Goal: Book appointment/travel/reservation

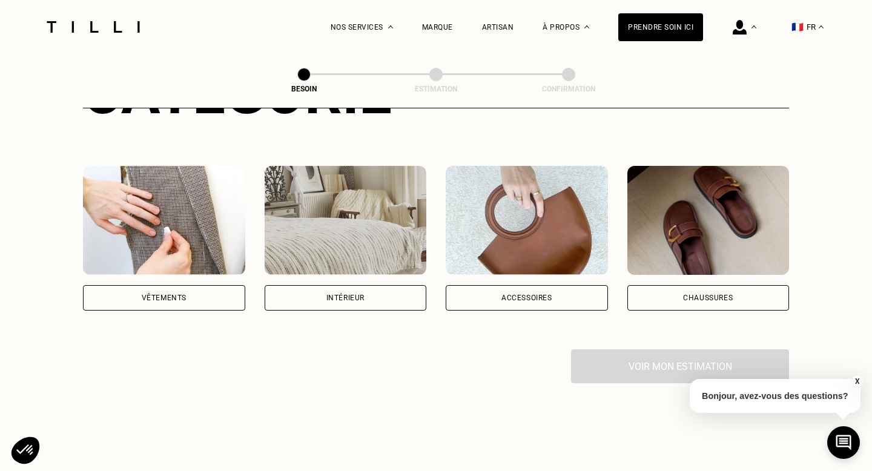
scroll to position [282, 0]
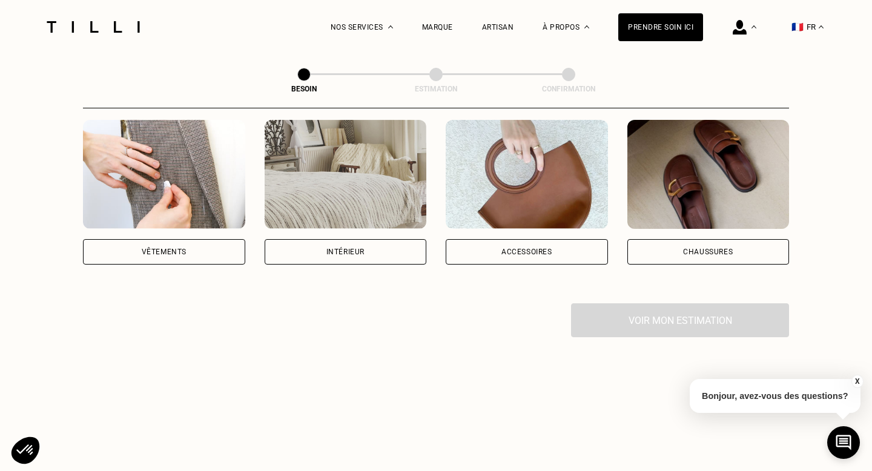
click at [145, 193] on img at bounding box center [164, 174] width 162 height 109
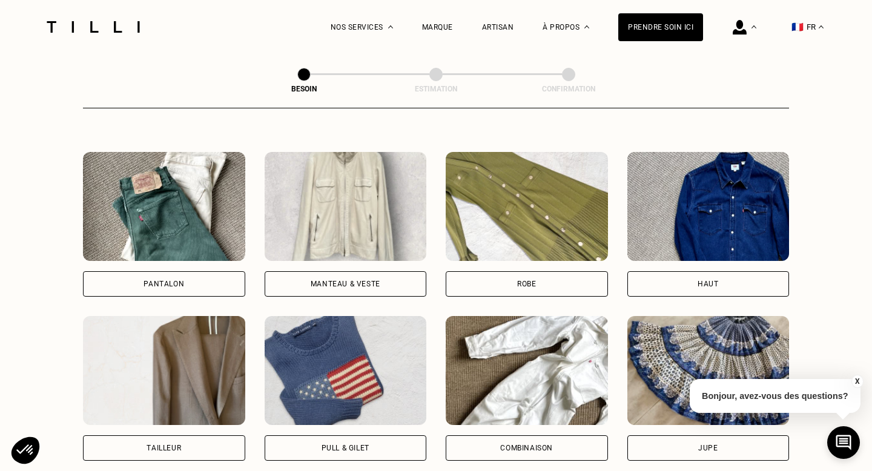
scroll to position [563, 0]
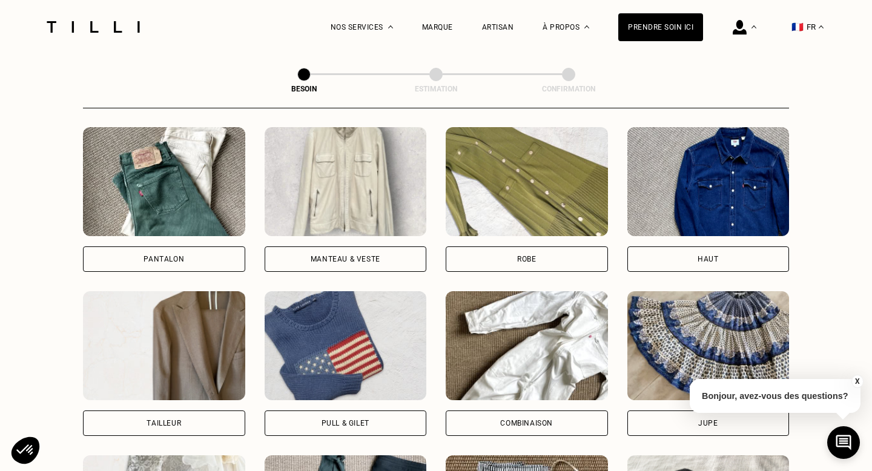
click at [152, 185] on img at bounding box center [164, 181] width 162 height 109
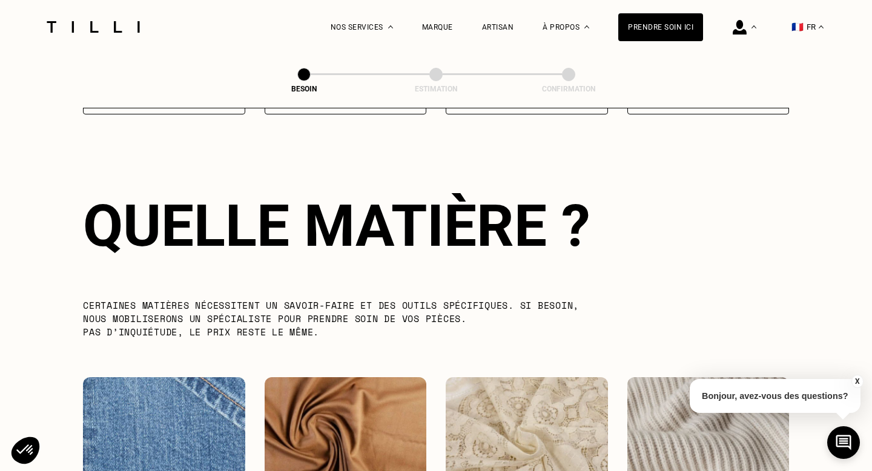
scroll to position [1052, 0]
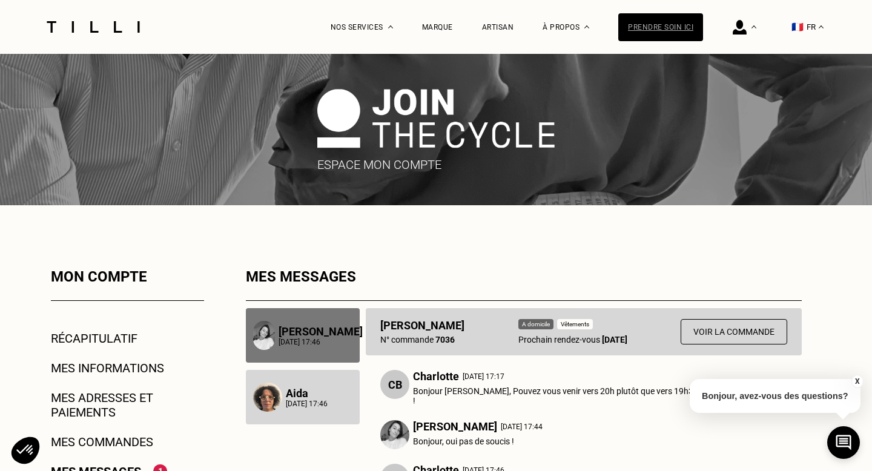
click at [680, 24] on div "Prendre soin ici" at bounding box center [661, 27] width 85 height 28
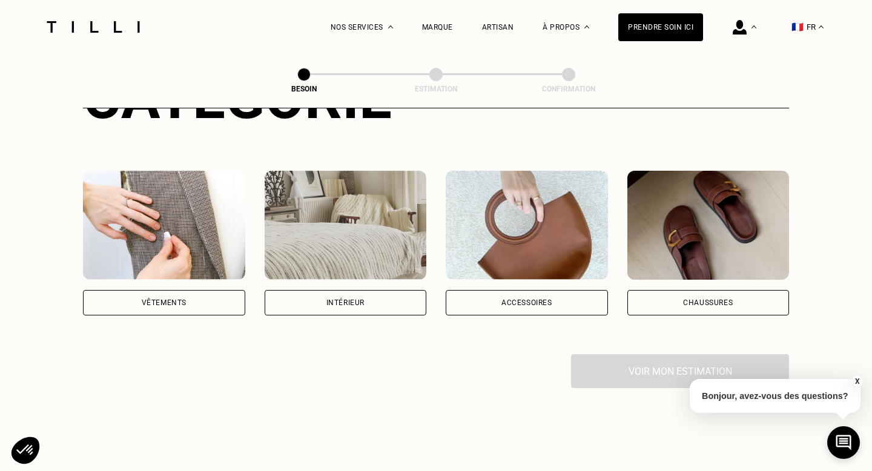
scroll to position [177, 0]
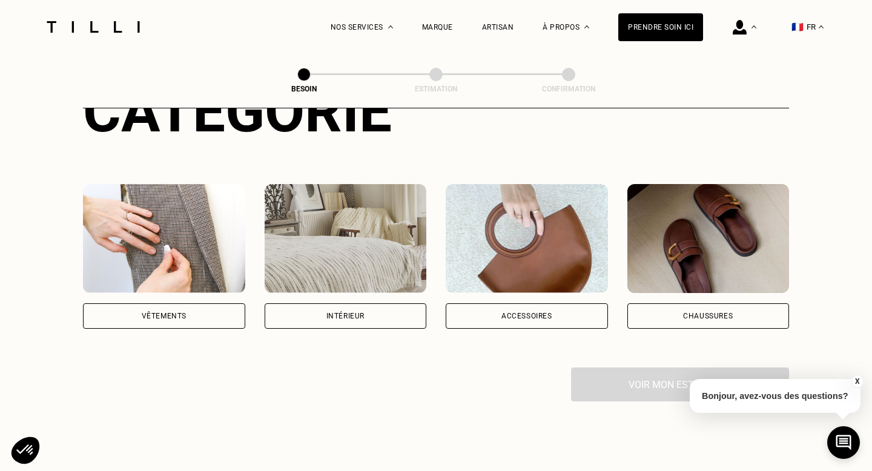
click at [183, 228] on img at bounding box center [164, 238] width 162 height 109
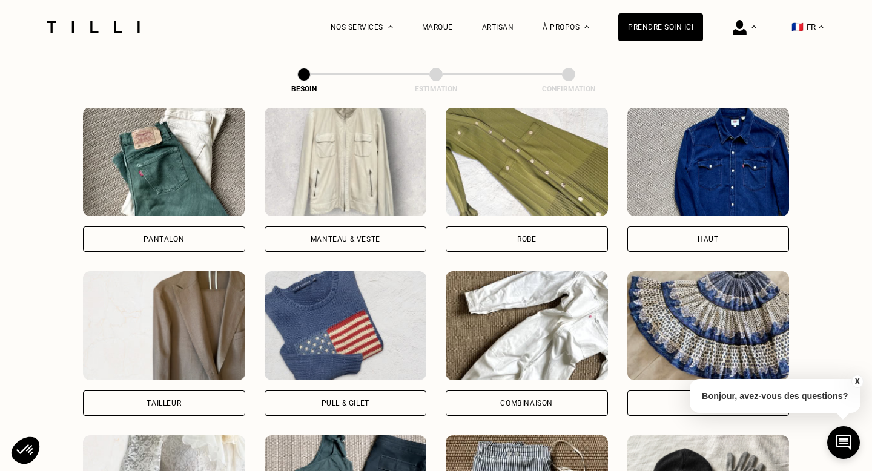
click at [193, 316] on img at bounding box center [164, 325] width 162 height 109
select select "FR"
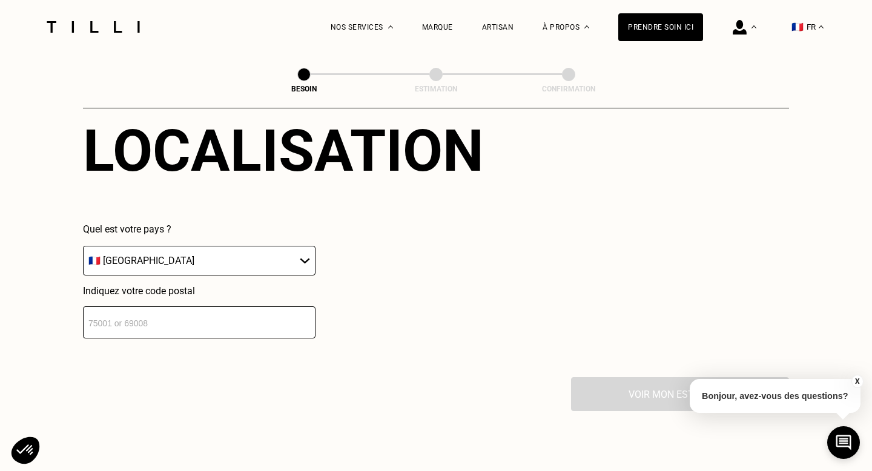
scroll to position [1112, 0]
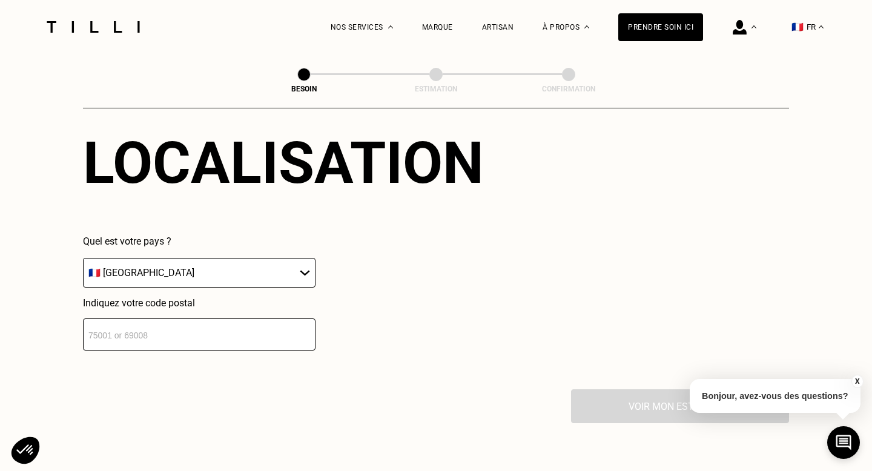
click at [193, 319] on input "number" at bounding box center [199, 335] width 233 height 32
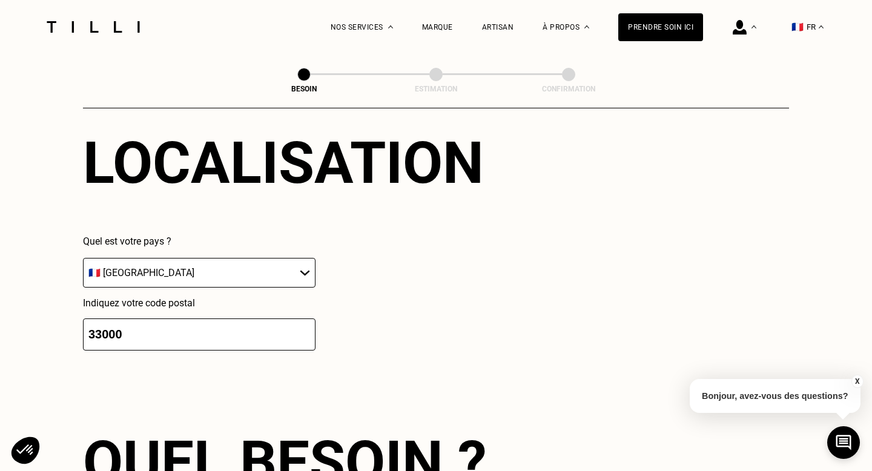
type input "33000"
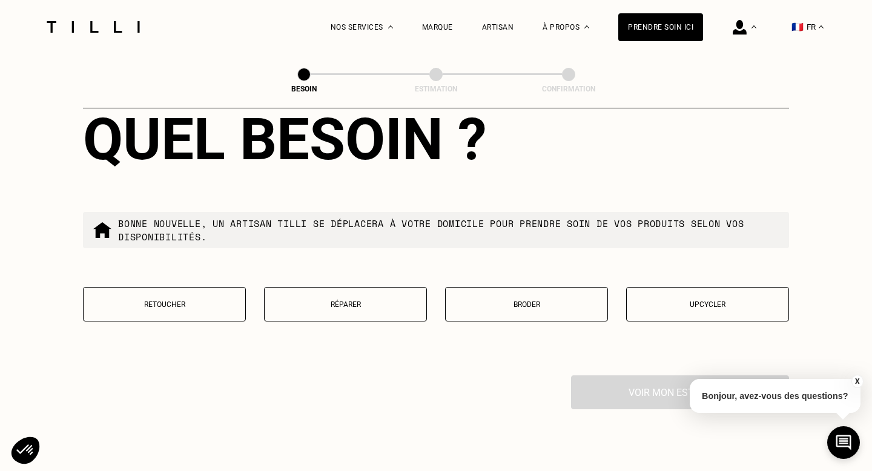
scroll to position [1436, 0]
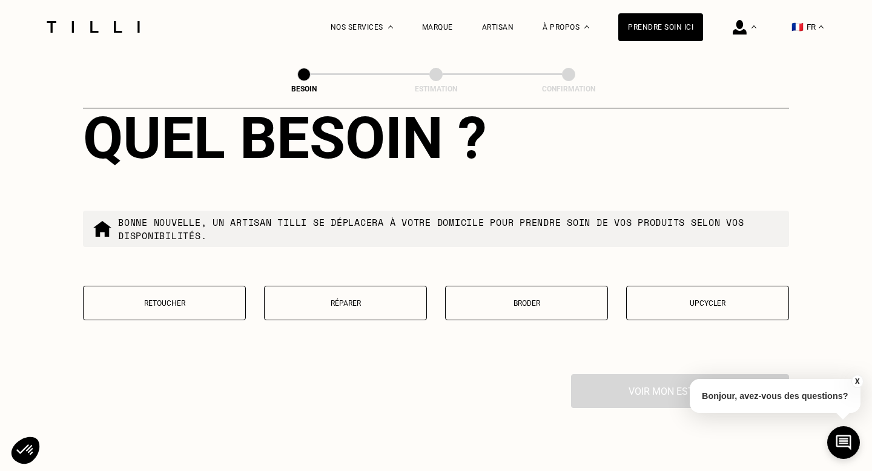
click at [190, 286] on button "Retoucher" at bounding box center [164, 303] width 163 height 35
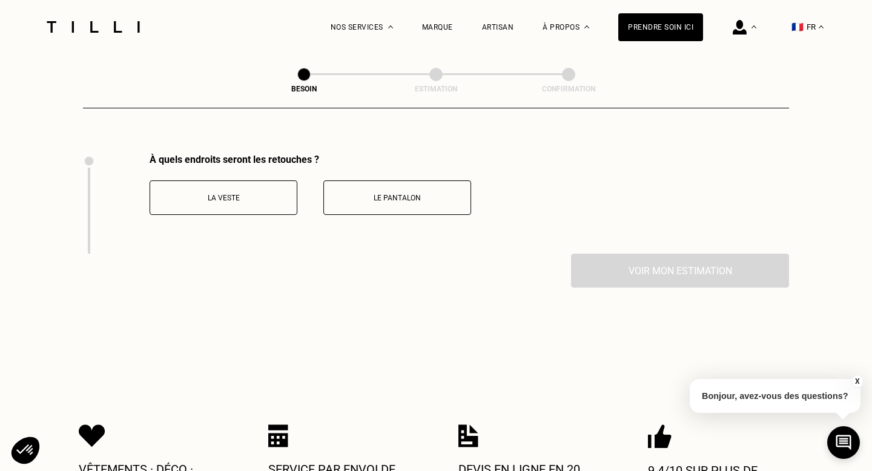
scroll to position [1661, 0]
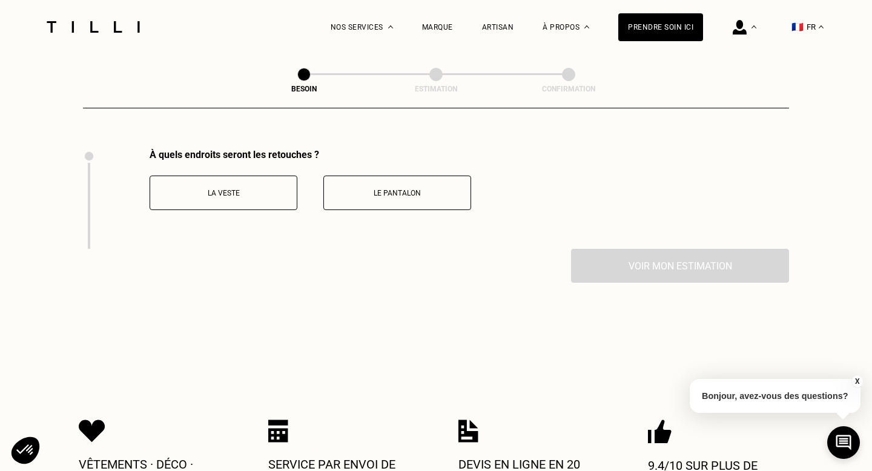
click at [377, 194] on button "Le pantalon" at bounding box center [397, 193] width 148 height 35
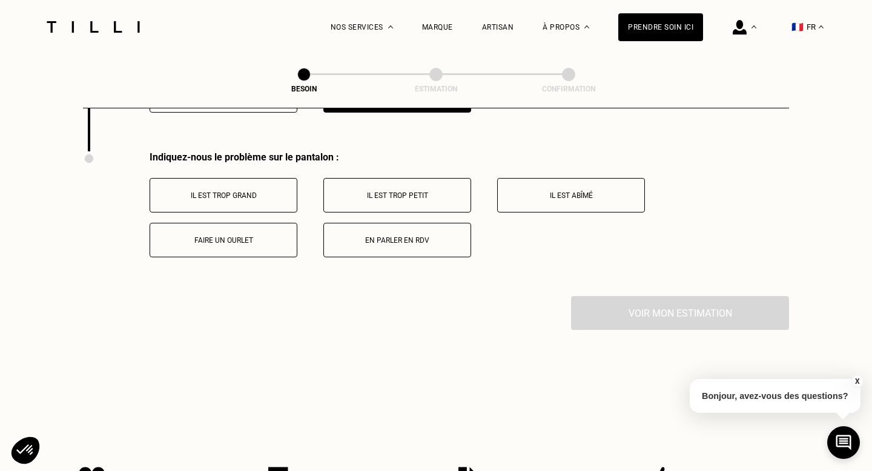
scroll to position [1761, 0]
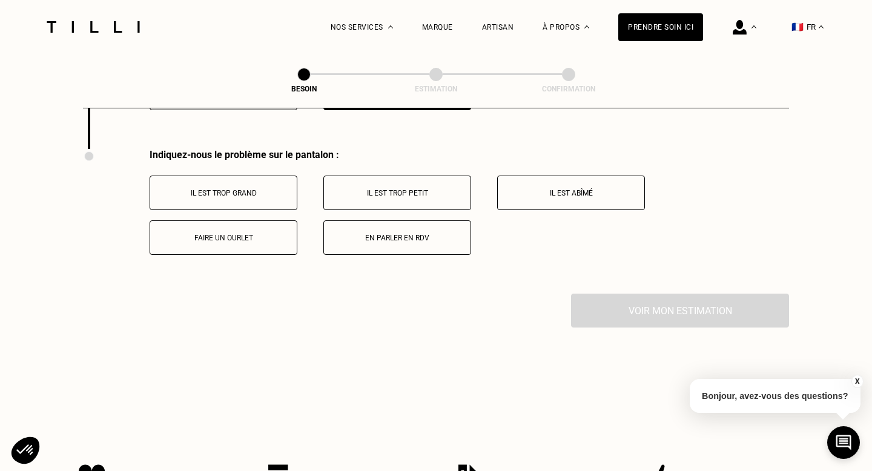
click at [235, 189] on p "Il est trop grand" at bounding box center [223, 193] width 134 height 8
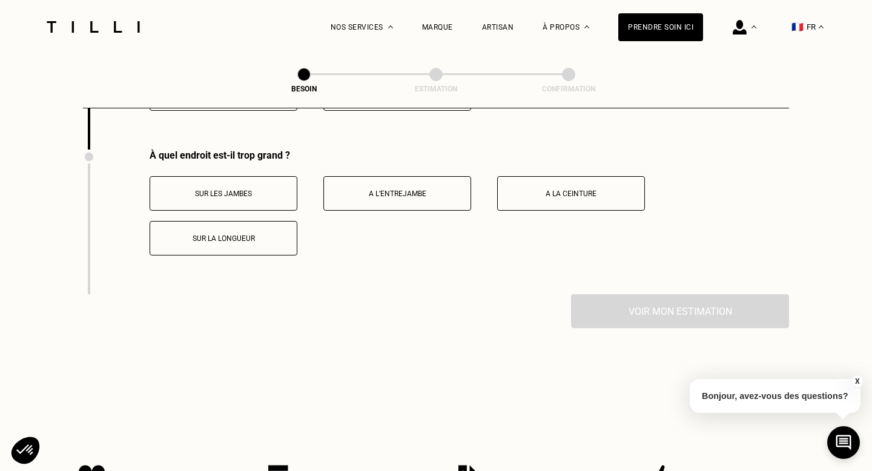
scroll to position [1906, 0]
click at [595, 189] on p "A la ceinture" at bounding box center [571, 193] width 134 height 8
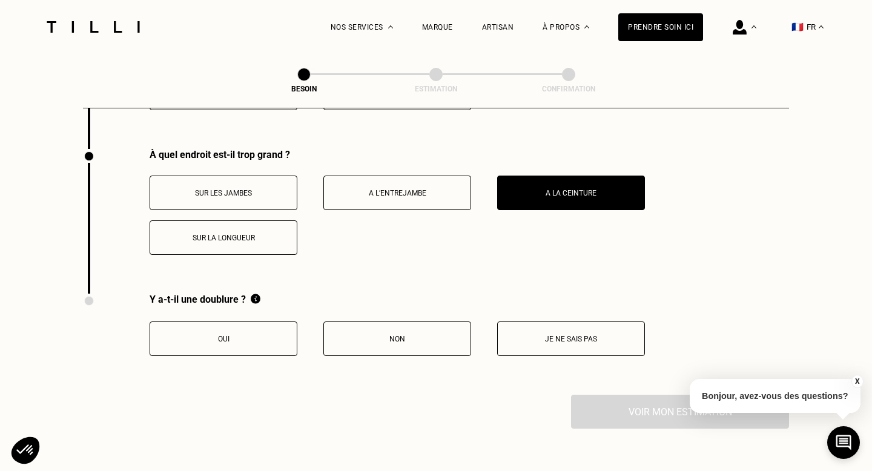
click at [403, 342] on button "Non" at bounding box center [397, 339] width 148 height 35
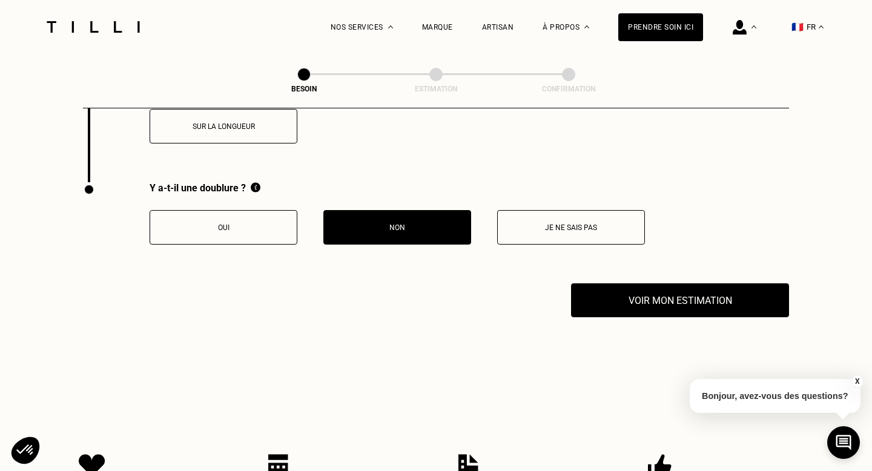
scroll to position [2031, 0]
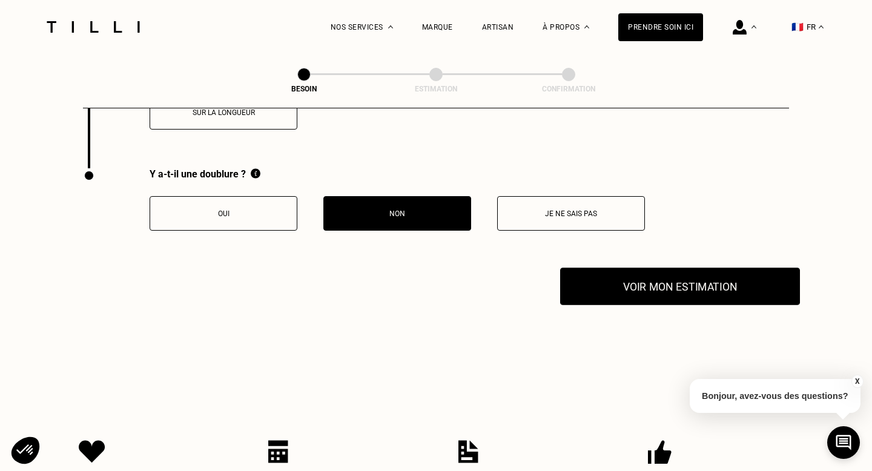
click at [688, 279] on button "Voir mon estimation" at bounding box center [680, 287] width 240 height 38
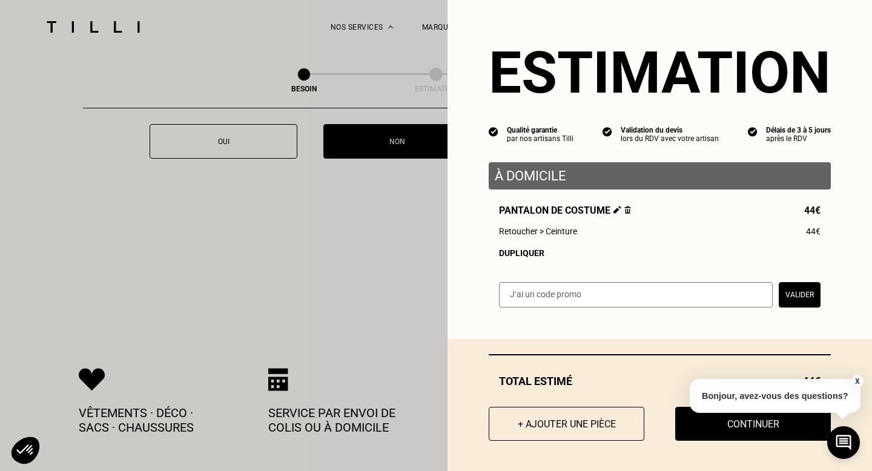
scroll to position [2060, 0]
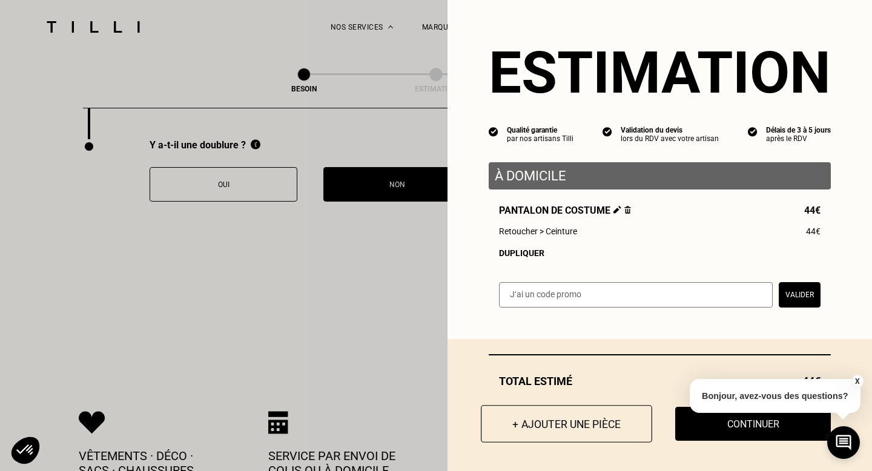
click at [586, 431] on button "+ Ajouter une pièce" at bounding box center [566, 424] width 171 height 38
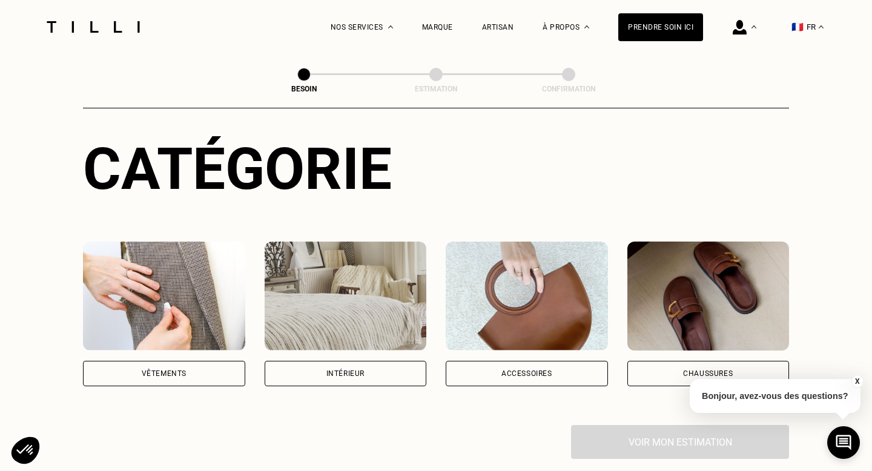
scroll to position [259, 0]
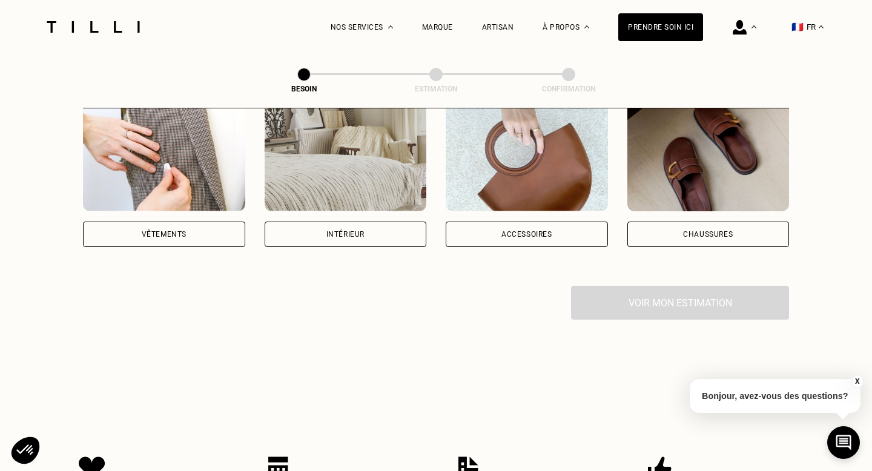
click at [190, 185] on img at bounding box center [164, 156] width 162 height 109
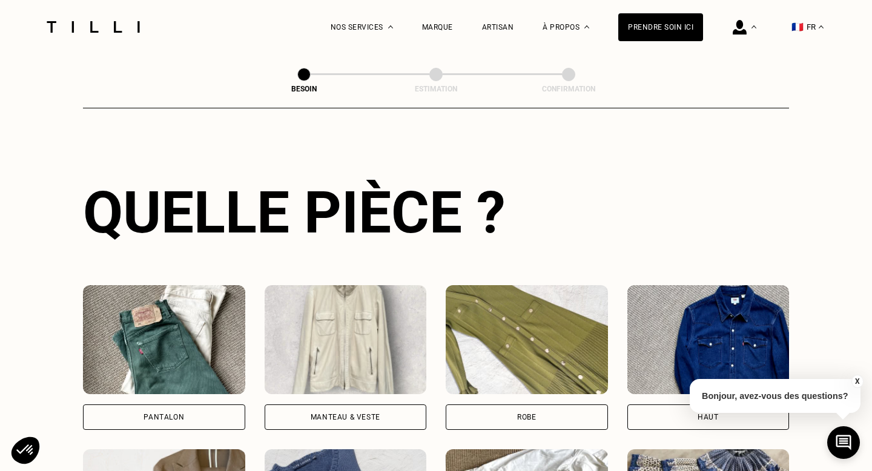
click at [164, 317] on img at bounding box center [164, 339] width 162 height 109
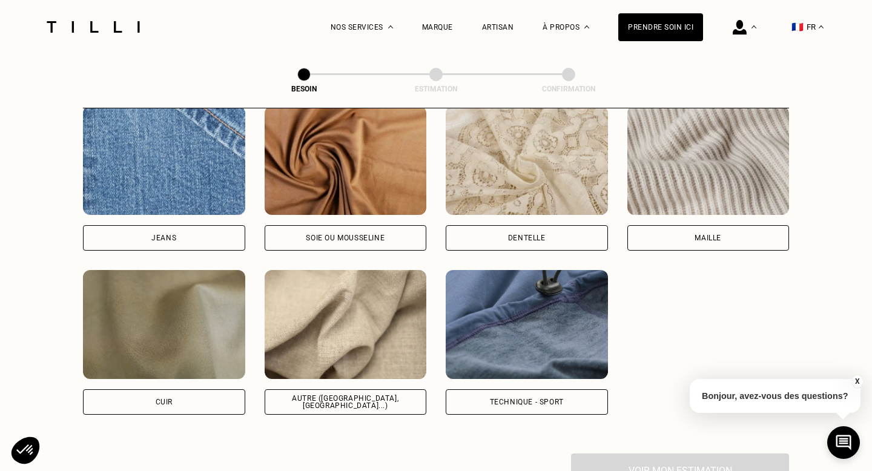
scroll to position [1339, 0]
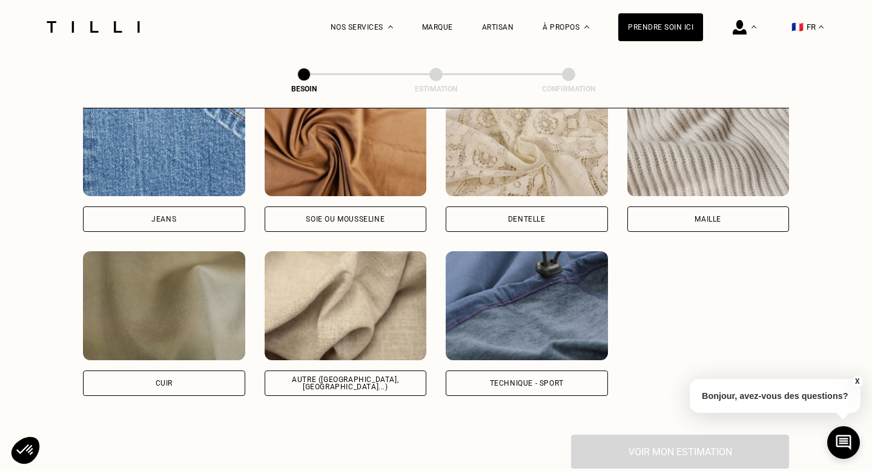
click at [377, 291] on img at bounding box center [346, 305] width 162 height 109
select select "FR"
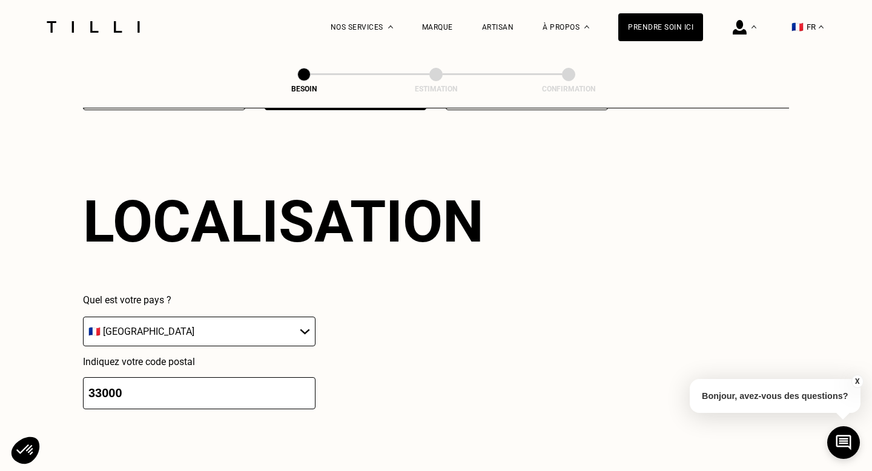
scroll to position [1625, 0]
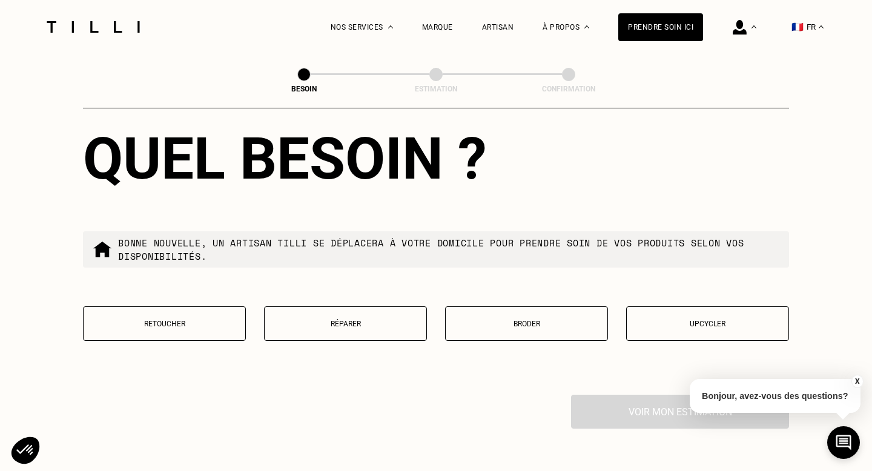
click at [207, 320] on p "Retoucher" at bounding box center [165, 324] width 150 height 8
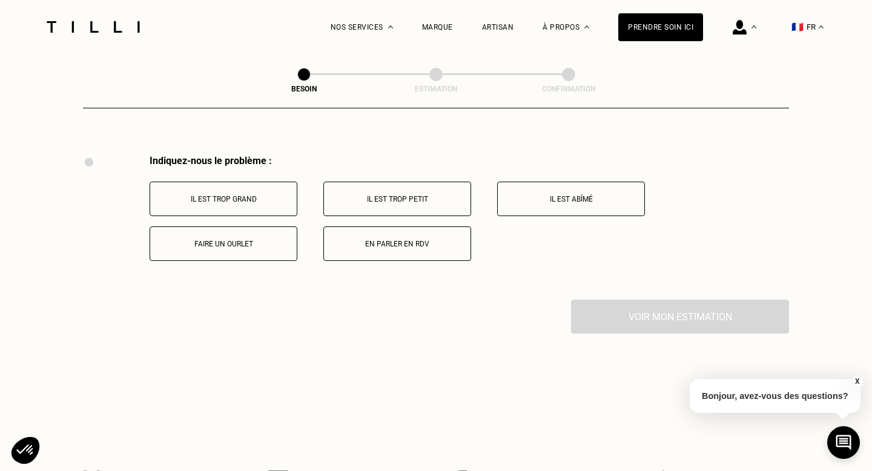
scroll to position [2234, 0]
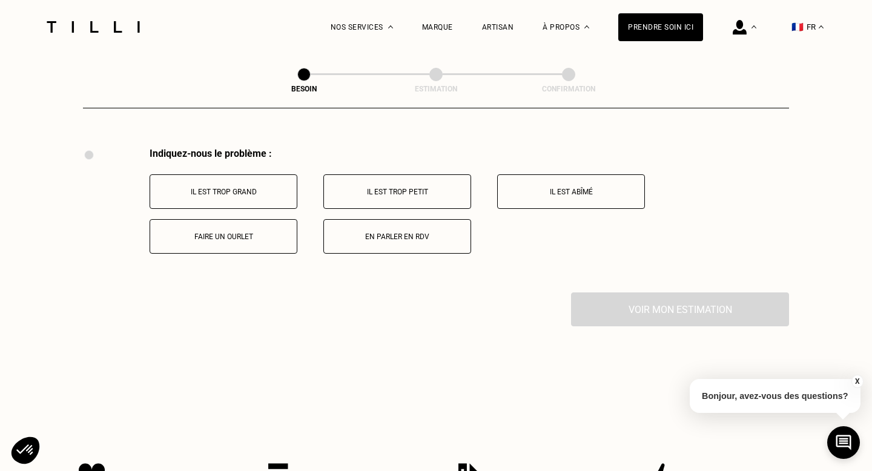
click at [251, 188] on p "Il est trop grand" at bounding box center [223, 192] width 134 height 8
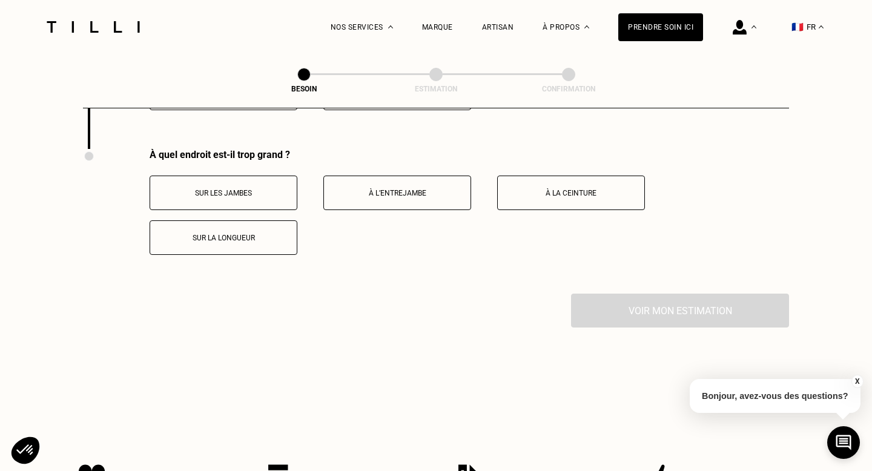
scroll to position [2379, 0]
click at [577, 188] on p "À la ceinture" at bounding box center [571, 192] width 134 height 8
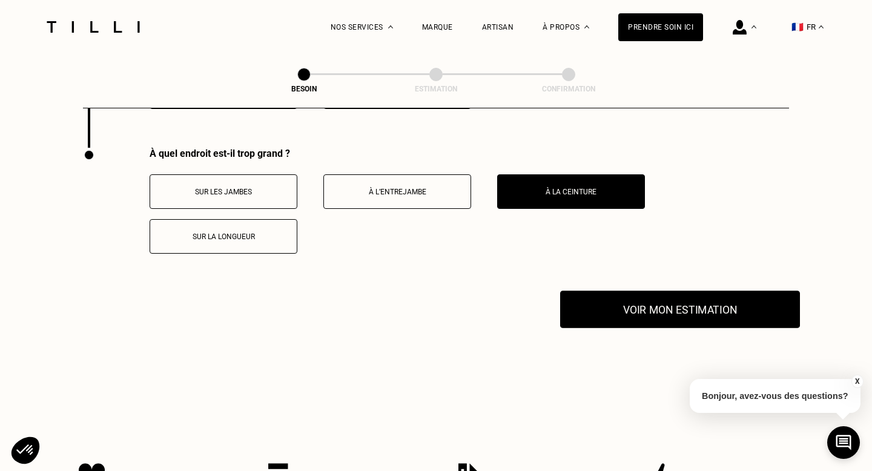
click at [665, 302] on button "Voir mon estimation" at bounding box center [680, 310] width 240 height 38
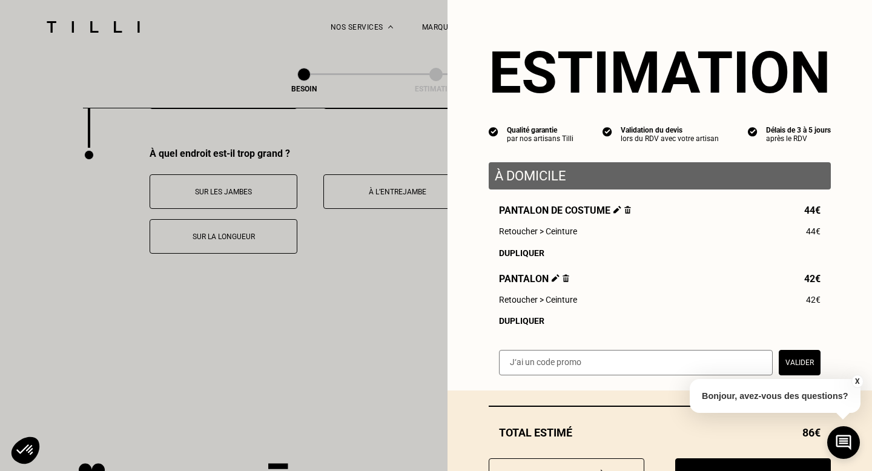
click at [626, 211] on img at bounding box center [628, 210] width 7 height 8
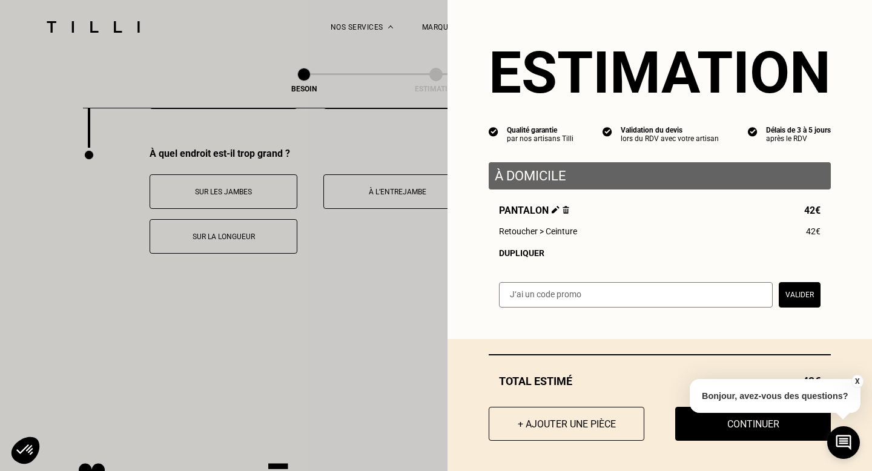
click at [689, 303] on input "text" at bounding box center [636, 294] width 274 height 25
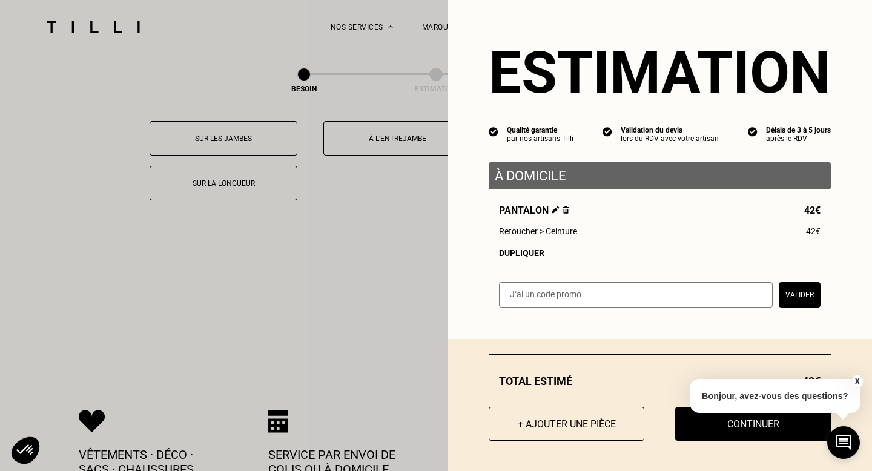
scroll to position [2406, 0]
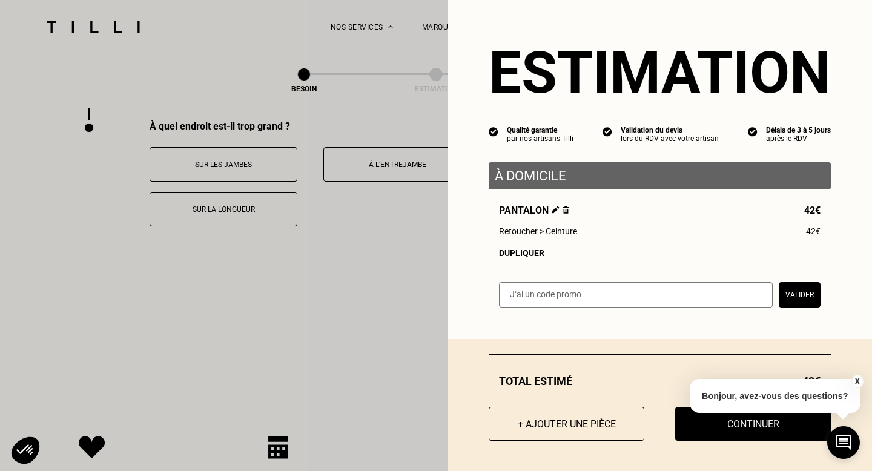
click at [798, 294] on button "Valider" at bounding box center [800, 294] width 42 height 25
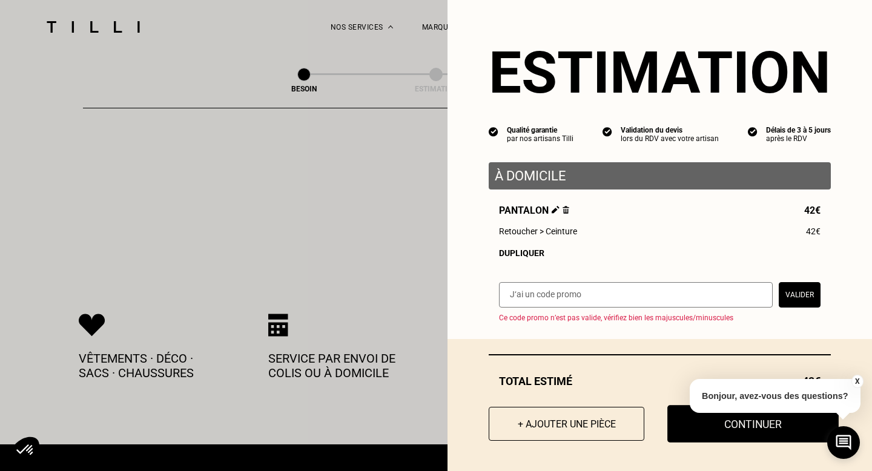
click at [738, 425] on button "Continuer" at bounding box center [753, 424] width 171 height 38
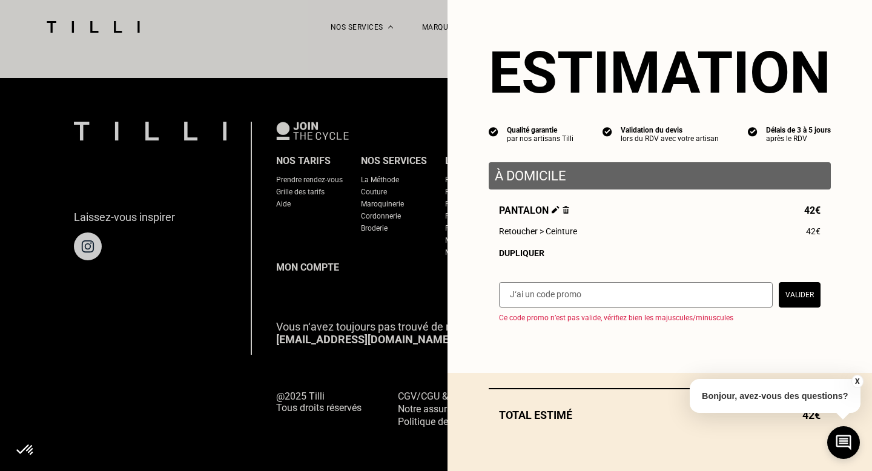
scroll to position [753, 0]
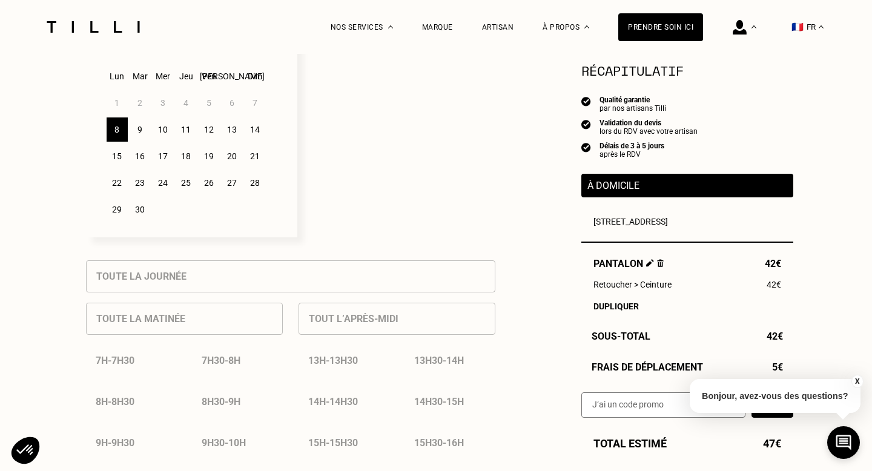
scroll to position [359, 0]
click at [191, 127] on div "11" at bounding box center [186, 128] width 21 height 24
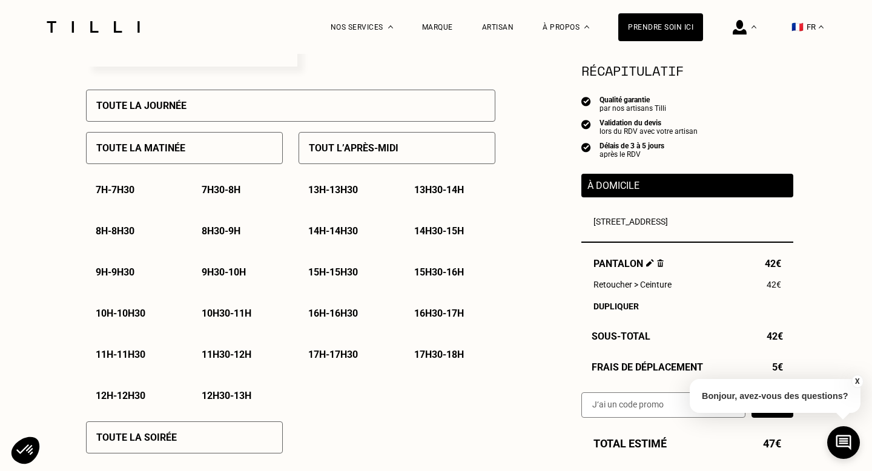
scroll to position [539, 0]
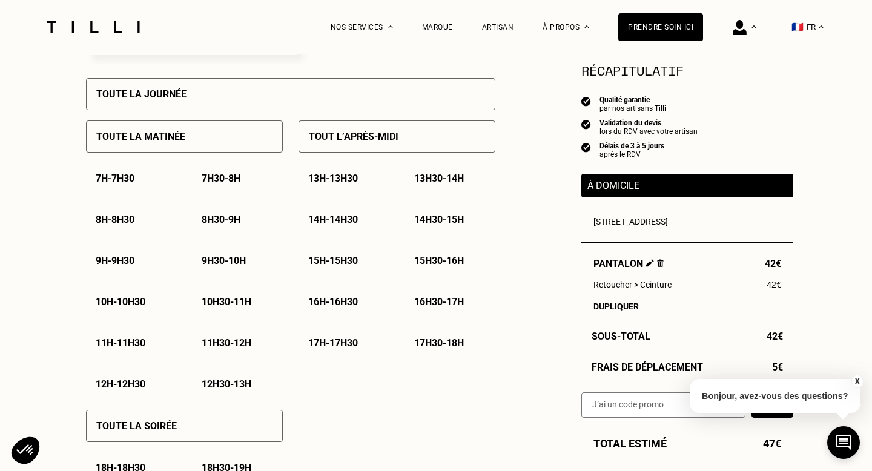
click at [425, 344] on p "17h30 - 18h" at bounding box center [439, 343] width 50 height 12
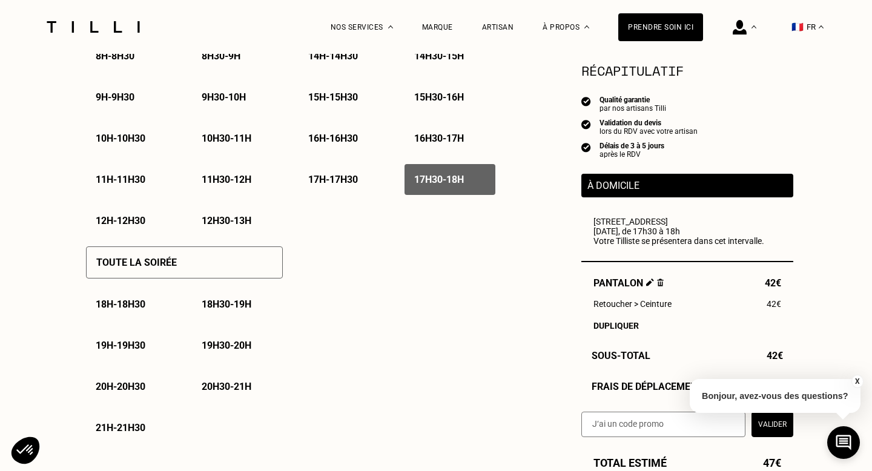
scroll to position [727, 0]
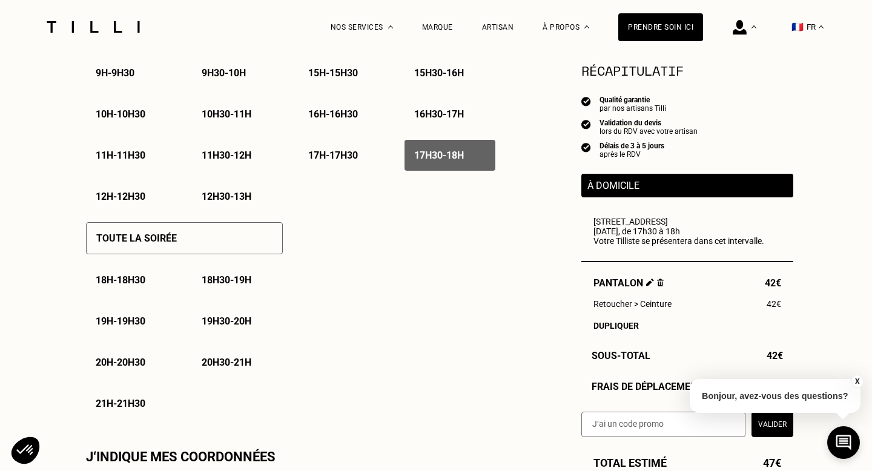
click at [130, 279] on p "18h - 18h30" at bounding box center [121, 280] width 50 height 12
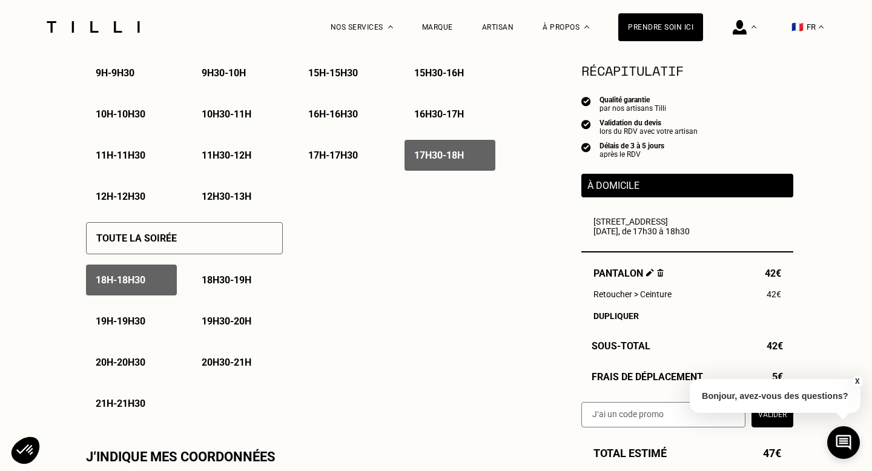
click at [125, 282] on p "18h - 18h30" at bounding box center [121, 280] width 50 height 12
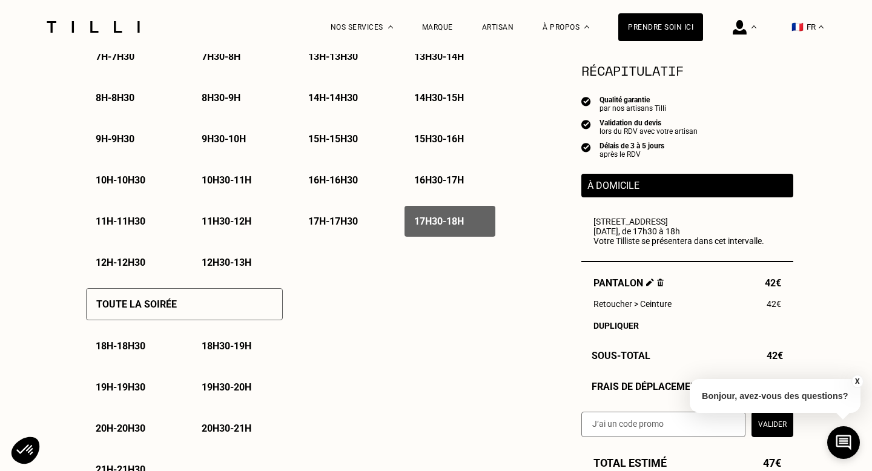
scroll to position [653, 0]
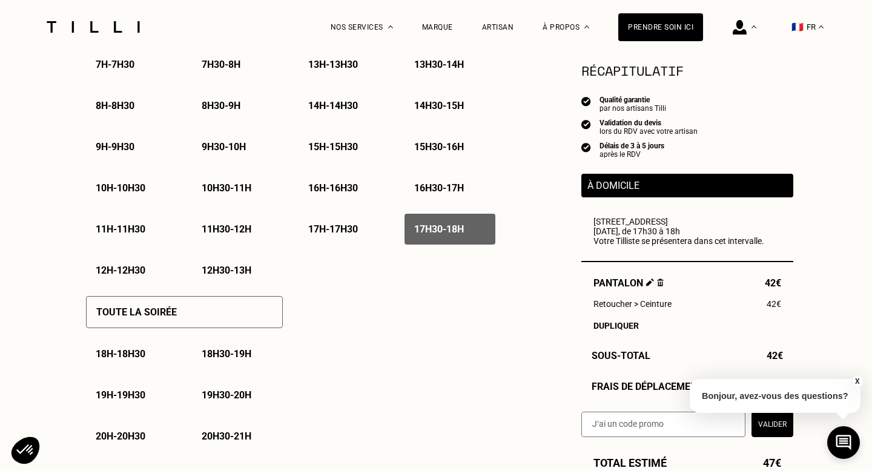
click at [345, 184] on p "16h - 16h30" at bounding box center [333, 188] width 50 height 12
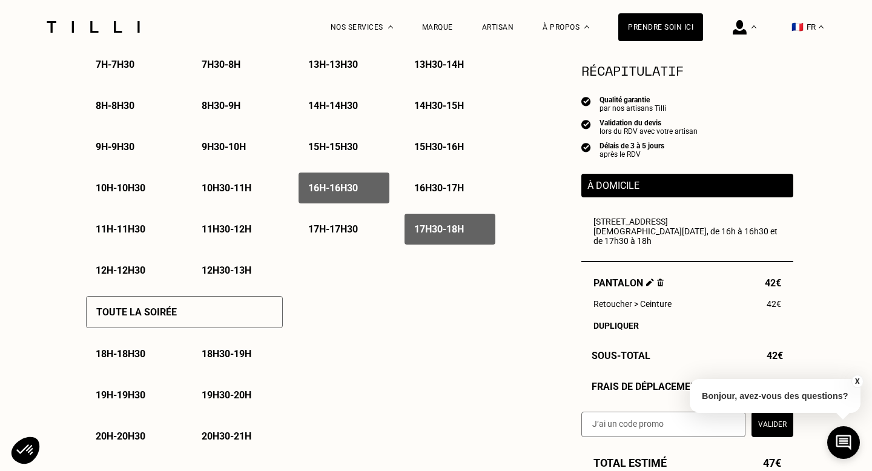
click at [444, 149] on p "15h30 - 16h" at bounding box center [439, 147] width 50 height 12
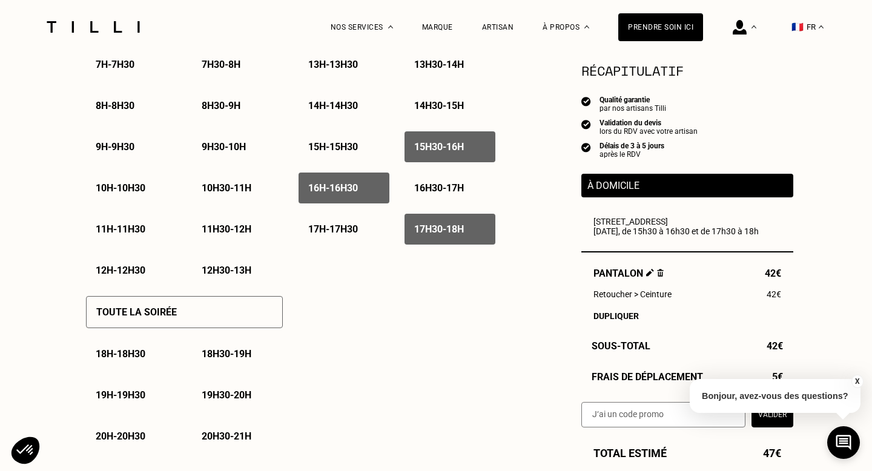
click at [357, 148] on p "15h - 15h30" at bounding box center [333, 147] width 50 height 12
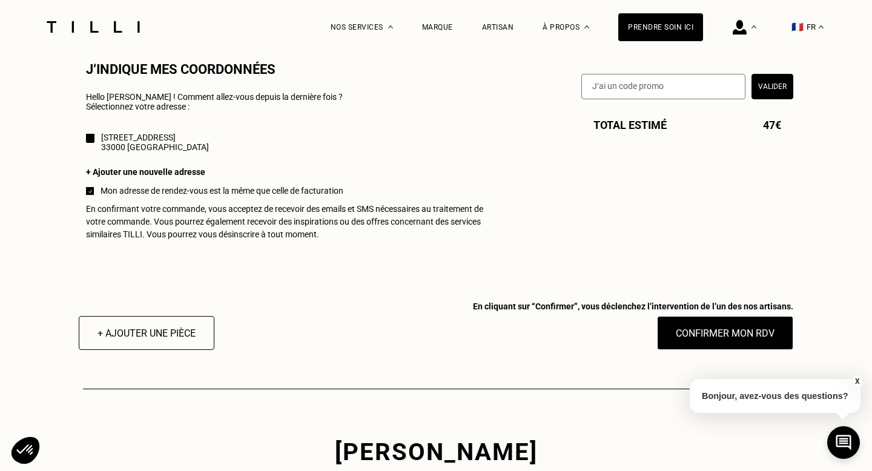
scroll to position [1122, 0]
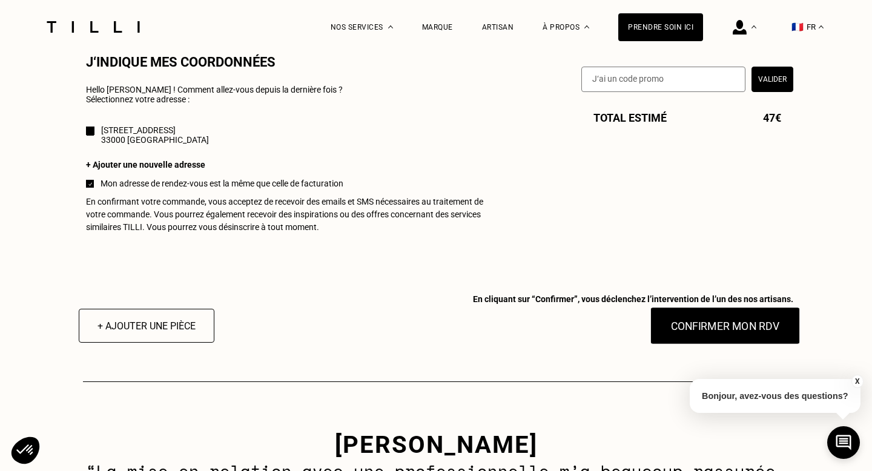
click at [741, 328] on button "Confirmer mon RDV" at bounding box center [726, 326] width 150 height 38
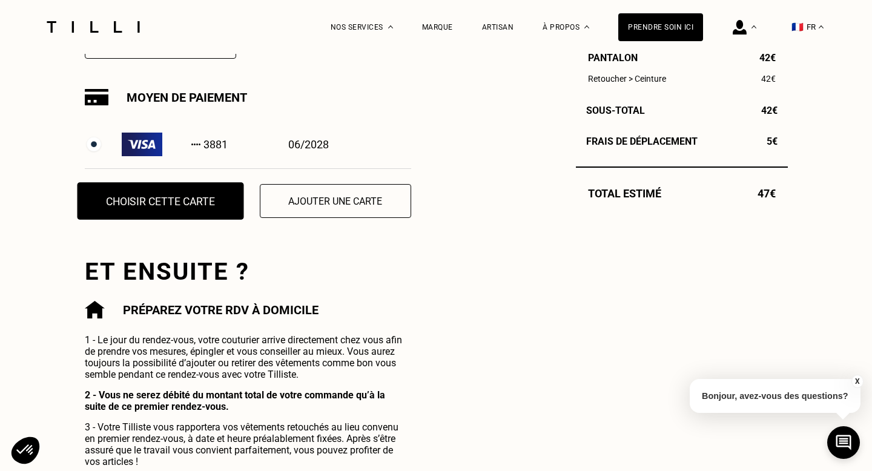
scroll to position [387, 0]
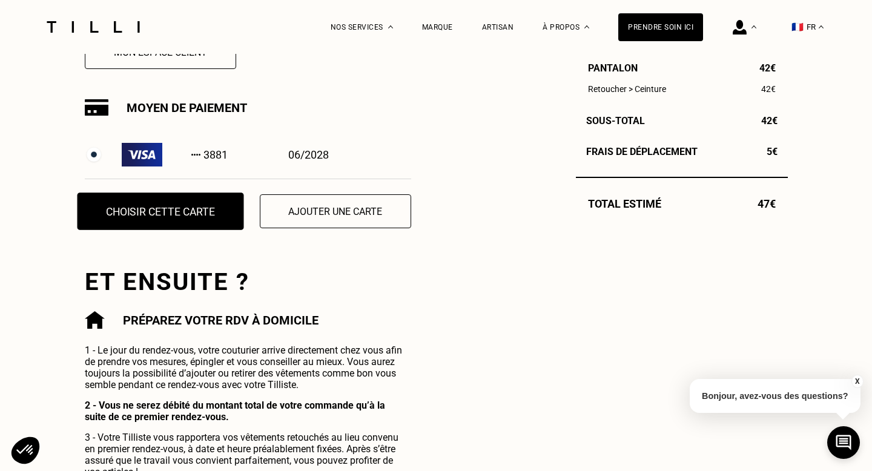
click at [163, 223] on button "Choisir cette carte" at bounding box center [160, 212] width 167 height 38
click at [175, 210] on button "Choisir cette carte" at bounding box center [160, 212] width 167 height 38
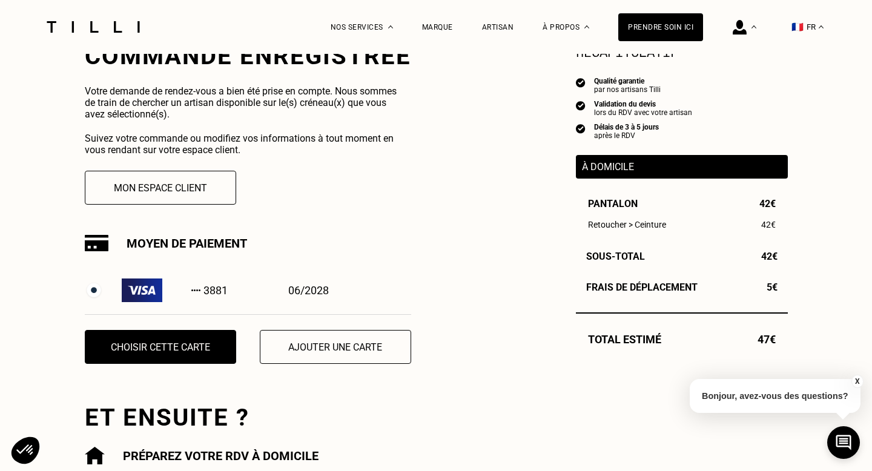
scroll to position [237, 0]
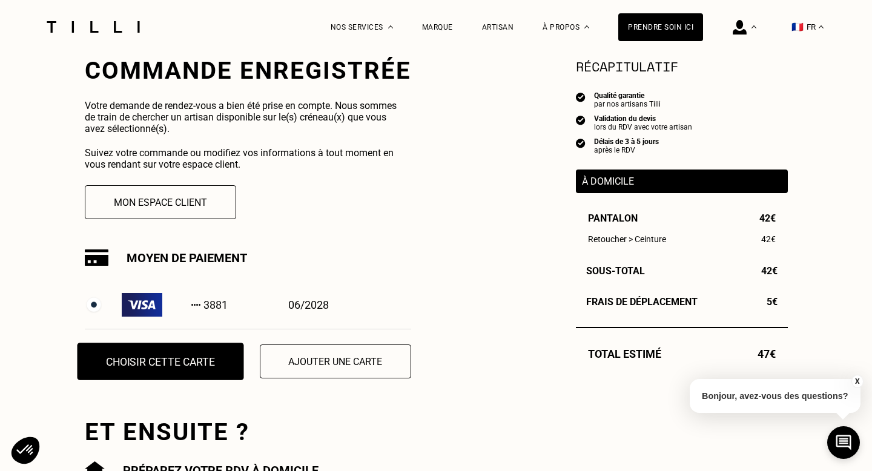
click at [155, 361] on button "Choisir cette carte" at bounding box center [160, 362] width 167 height 38
click at [166, 359] on button "Choisir cette carte" at bounding box center [160, 362] width 167 height 38
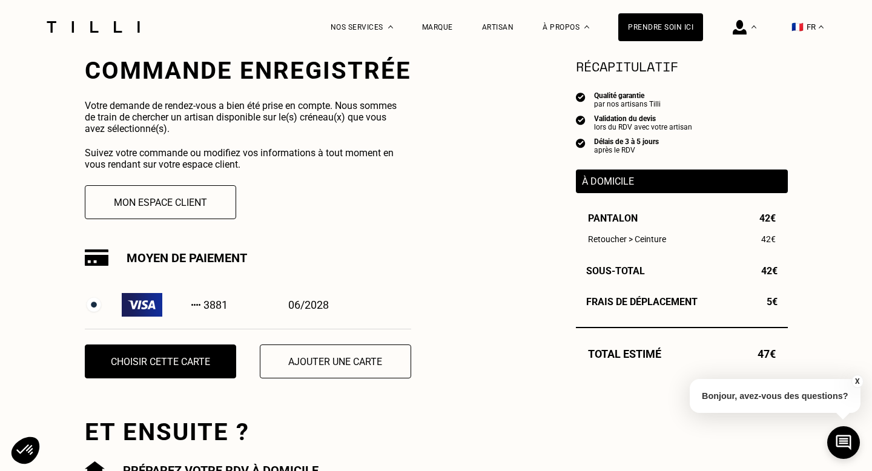
click at [168, 311] on div "3881" at bounding box center [175, 305] width 107 height 24
click at [139, 302] on img at bounding box center [142, 305] width 41 height 24
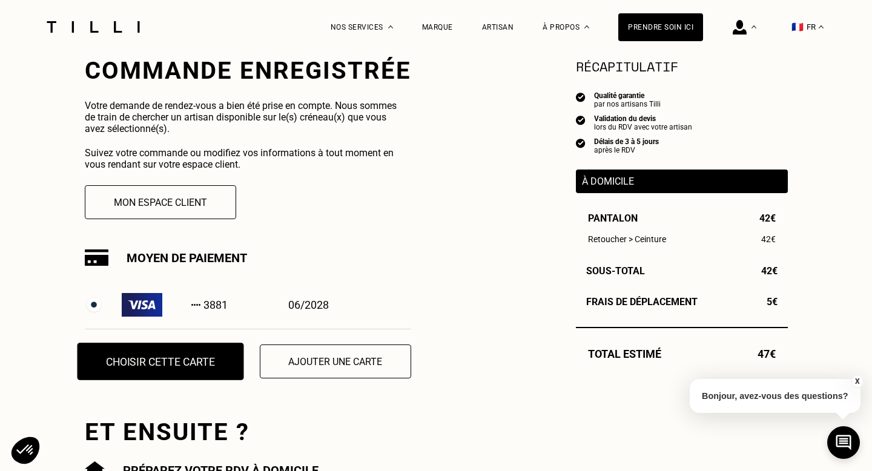
click at [142, 354] on button "Choisir cette carte" at bounding box center [160, 362] width 167 height 38
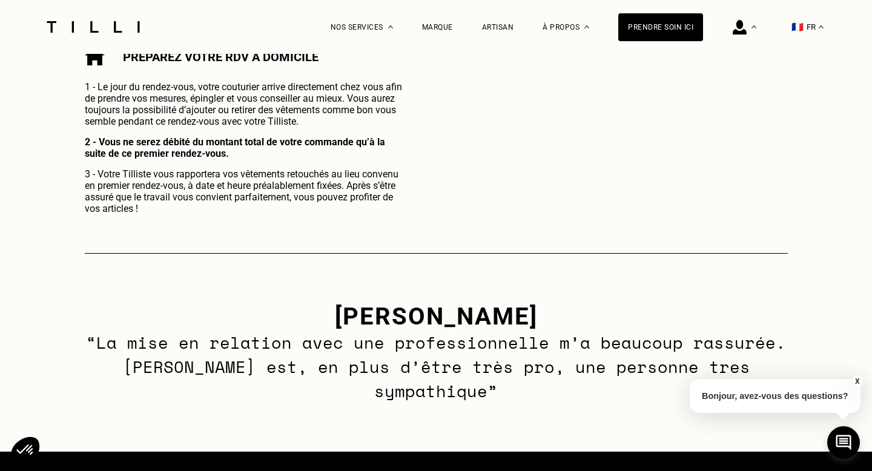
scroll to position [411, 0]
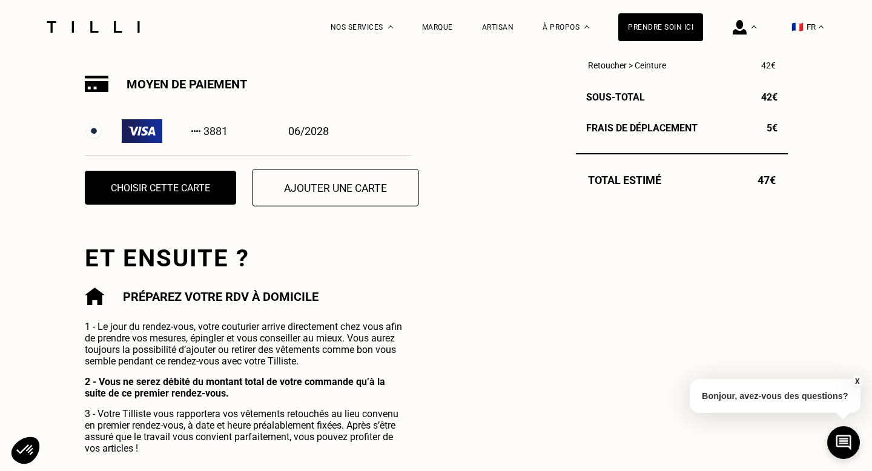
click at [326, 171] on button "Ajouter une carte" at bounding box center [335, 188] width 167 height 38
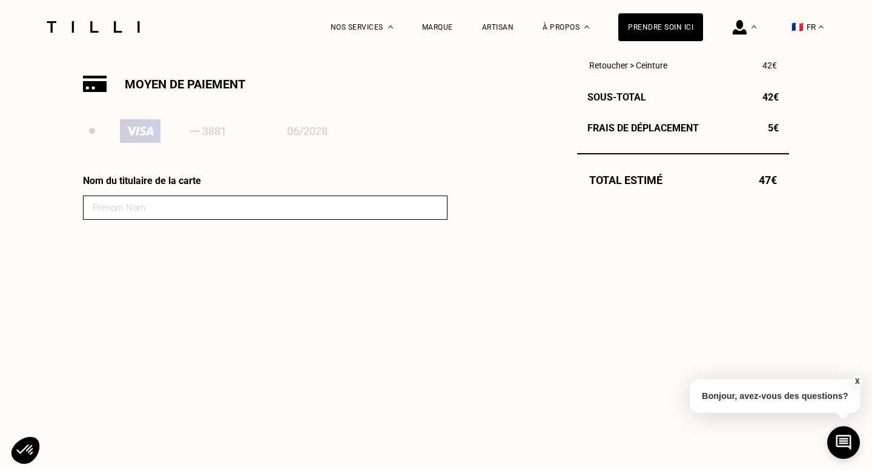
click at [261, 215] on input at bounding box center [265, 208] width 365 height 24
click at [144, 134] on img at bounding box center [140, 131] width 41 height 24
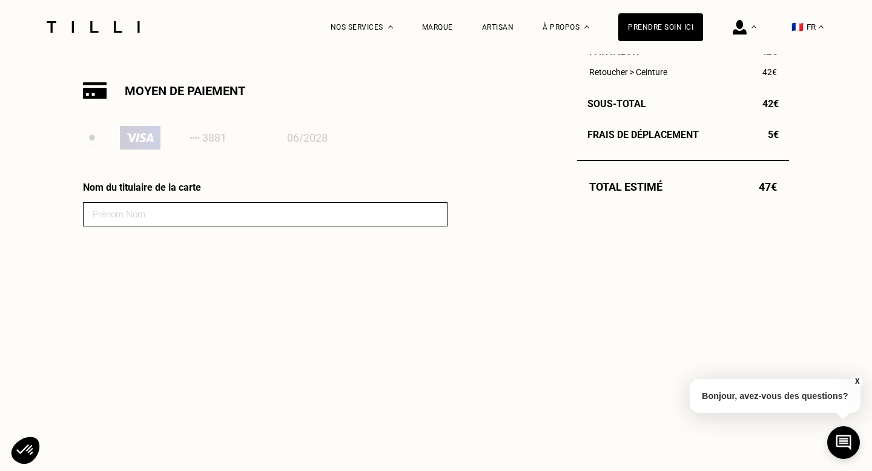
scroll to position [403, 0]
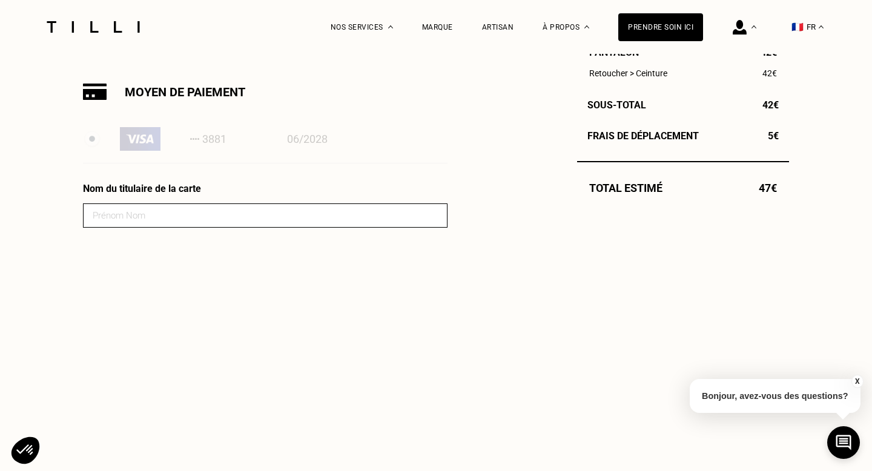
click at [128, 138] on img at bounding box center [140, 139] width 41 height 24
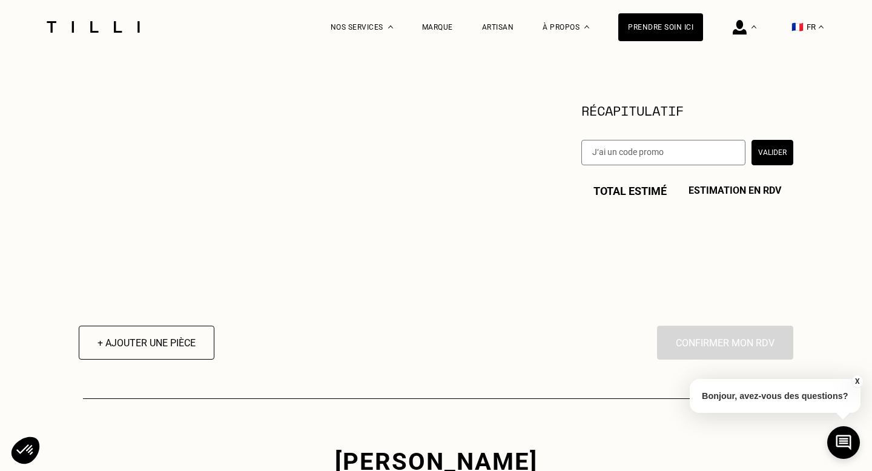
scroll to position [240, 0]
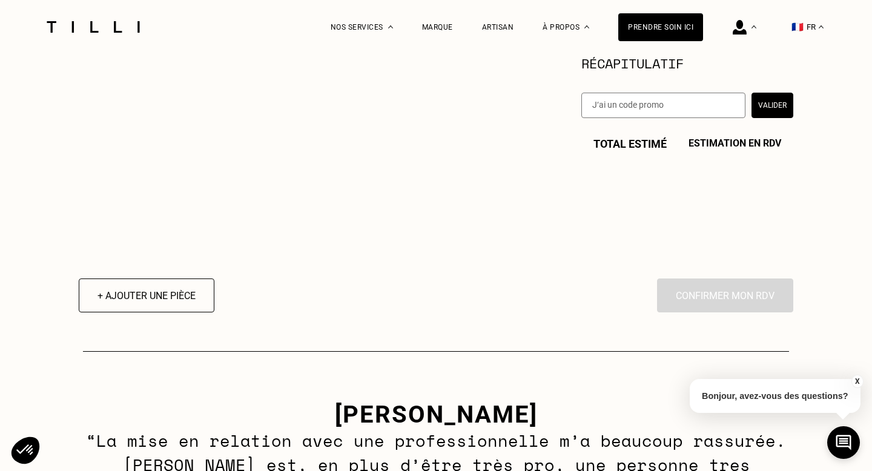
click at [738, 294] on div "En cliquant sur “Confirmer”, vous déclenchez l’intervention de l’un des nos art…" at bounding box center [725, 296] width 136 height 34
